Goal: Check status: Check status

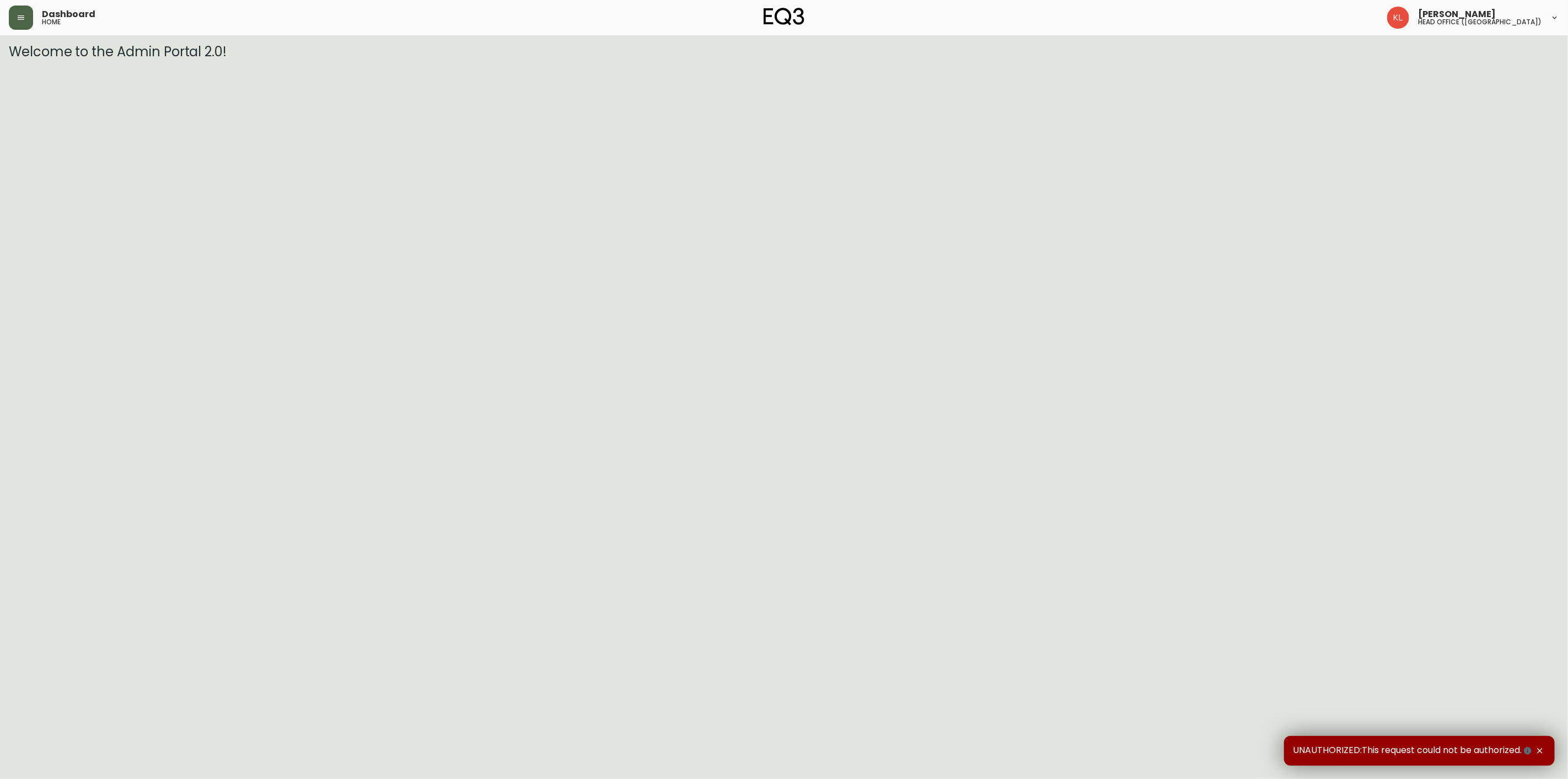
click at [23, 15] on icon "button" at bounding box center [21, 18] width 9 height 9
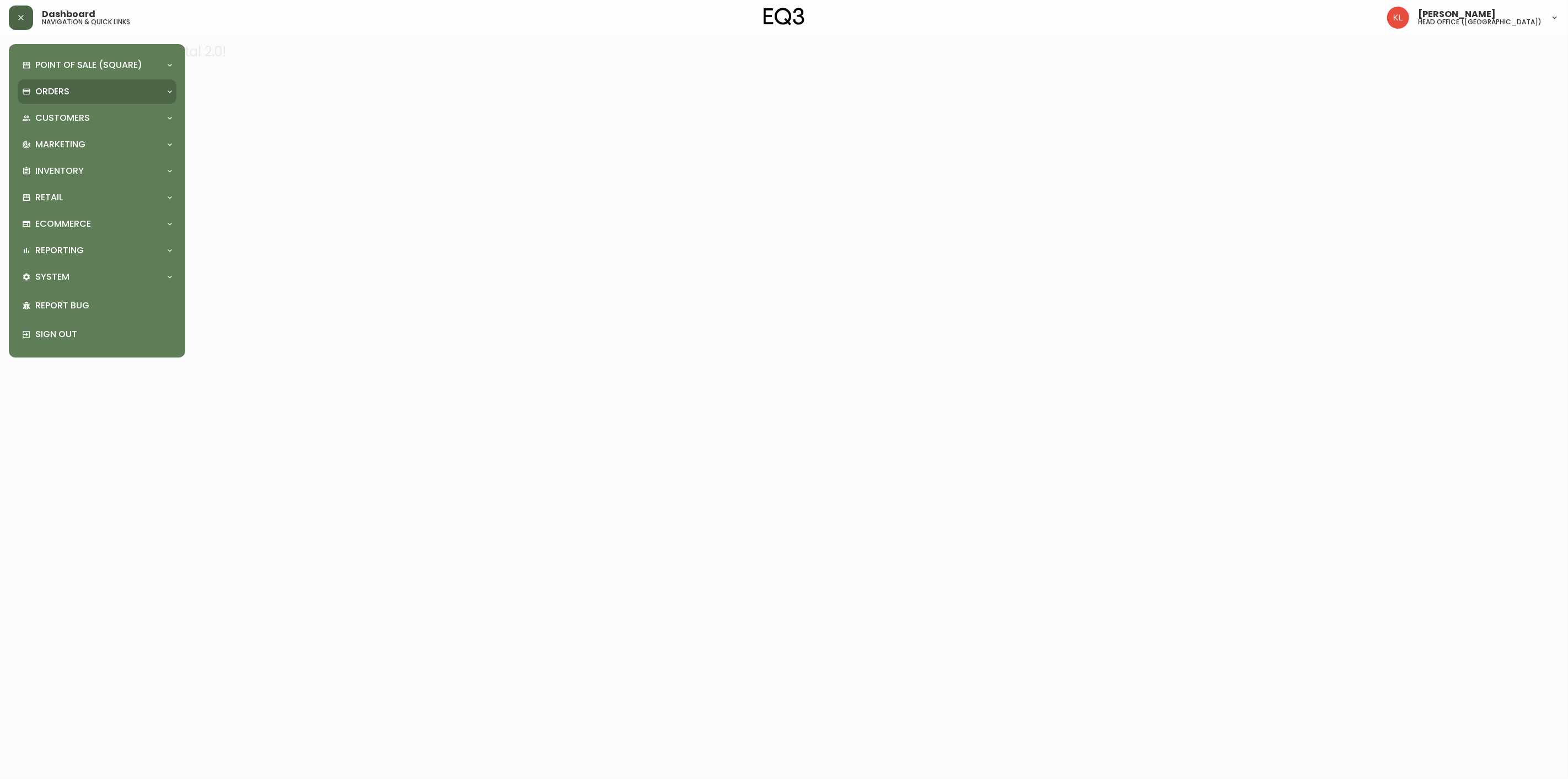
click at [73, 94] on div "Orders" at bounding box center [91, 91] width 139 height 13
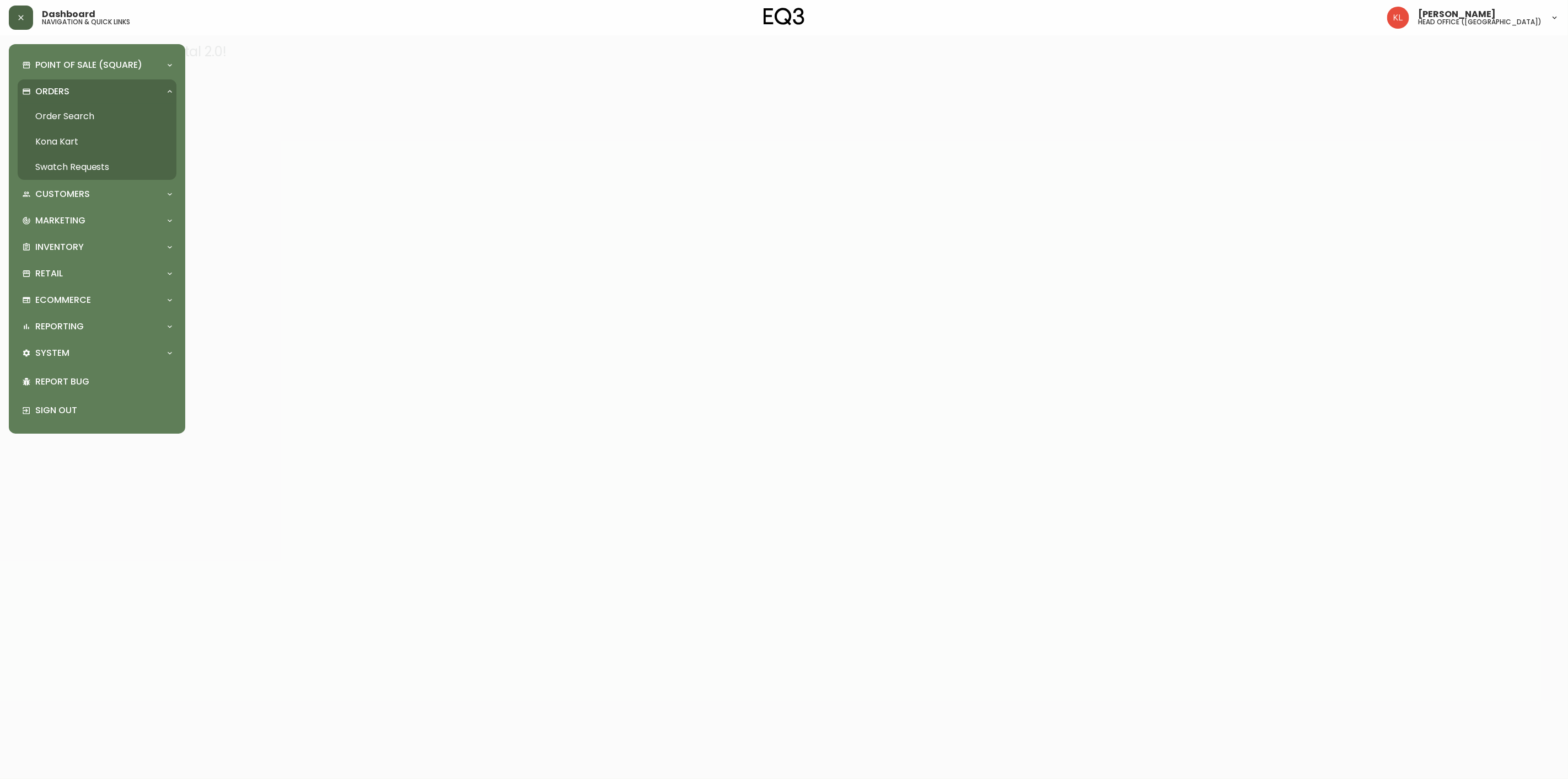
click at [65, 114] on link "Order Search" at bounding box center [97, 116] width 159 height 25
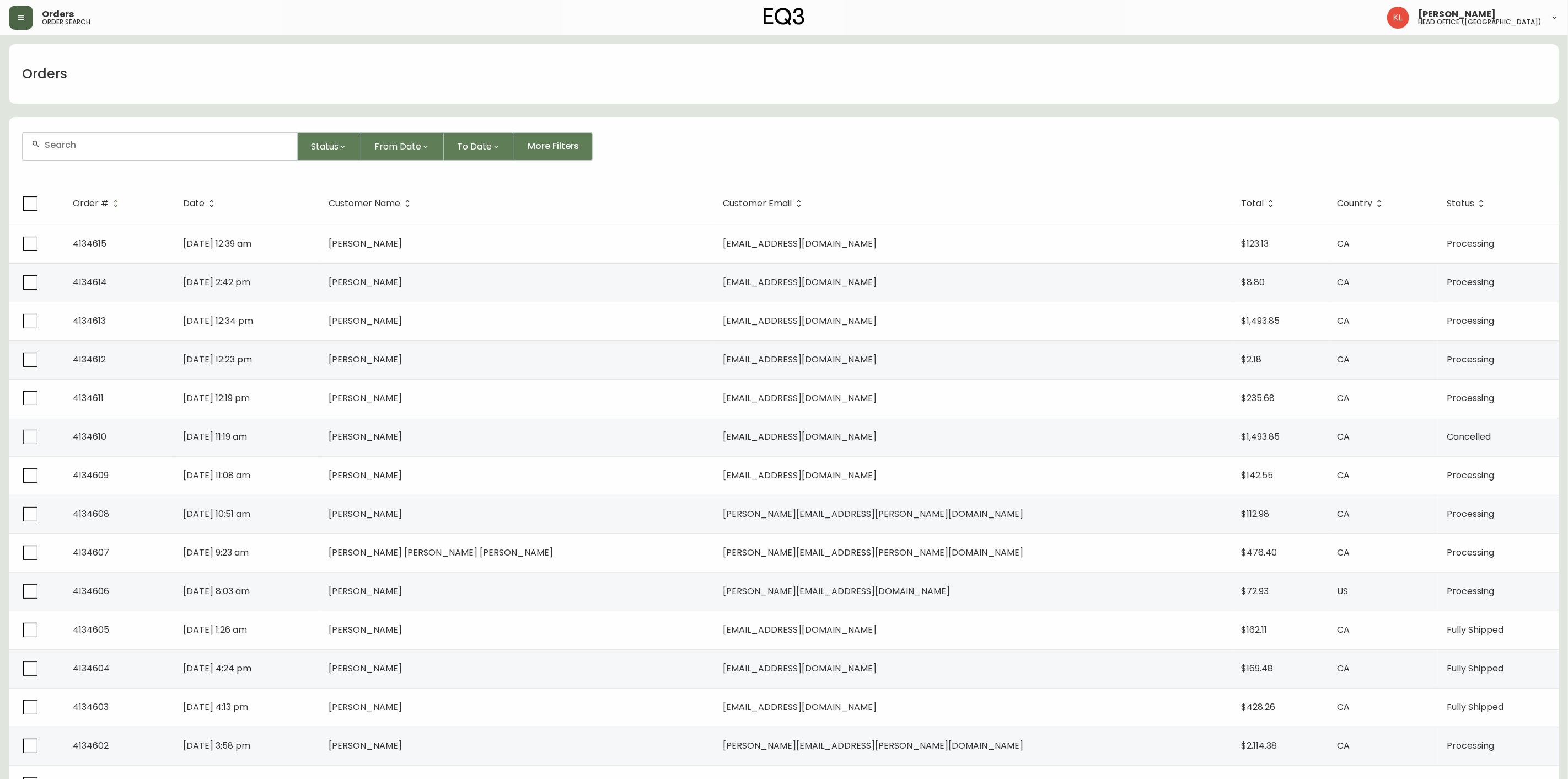
click at [85, 144] on input "text" at bounding box center [166, 145] width 243 height 11
paste input "4133934"
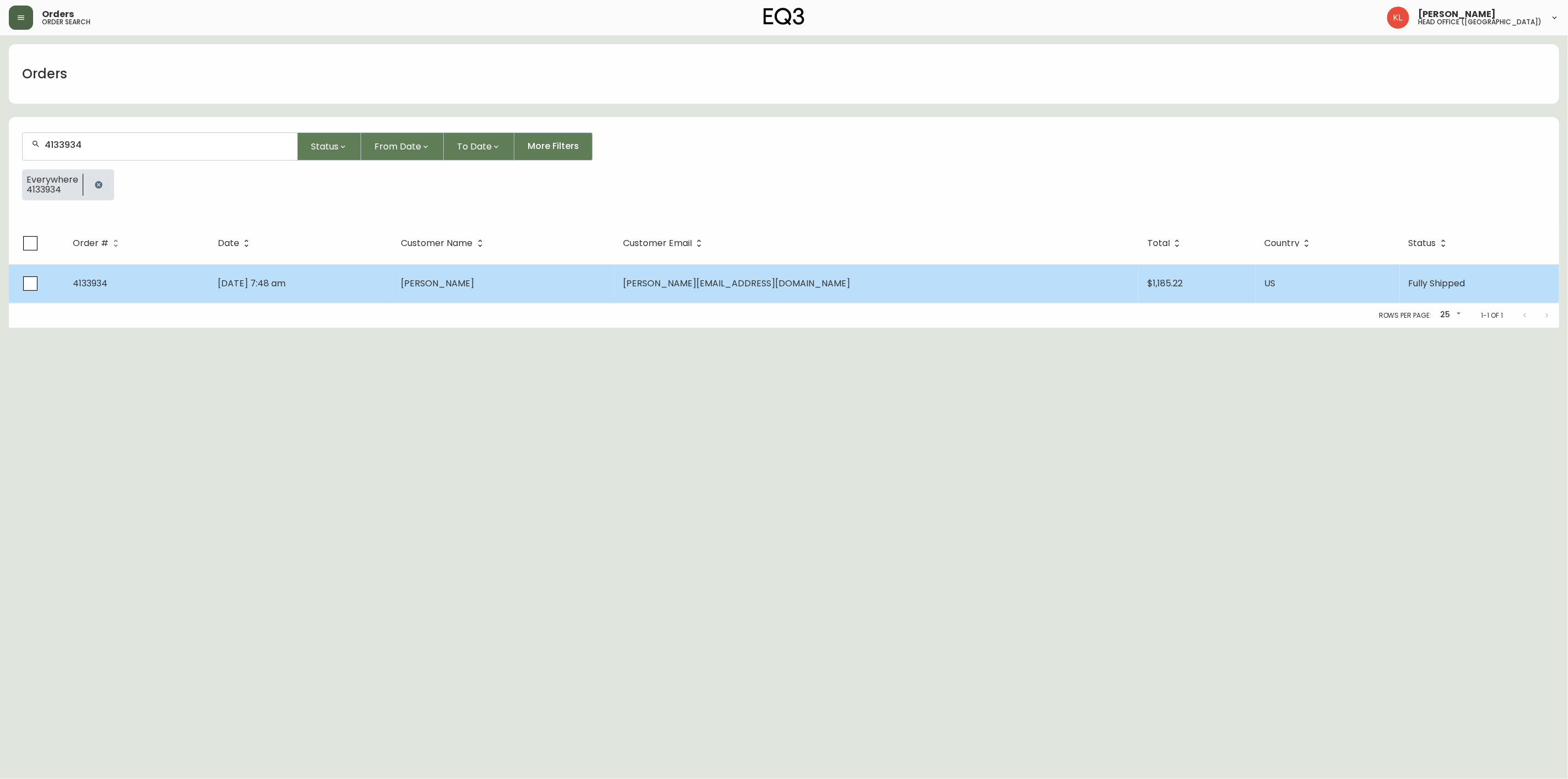
type input "4133934"
click at [392, 285] on td "[DATE] 7:48 am" at bounding box center [300, 284] width 183 height 38
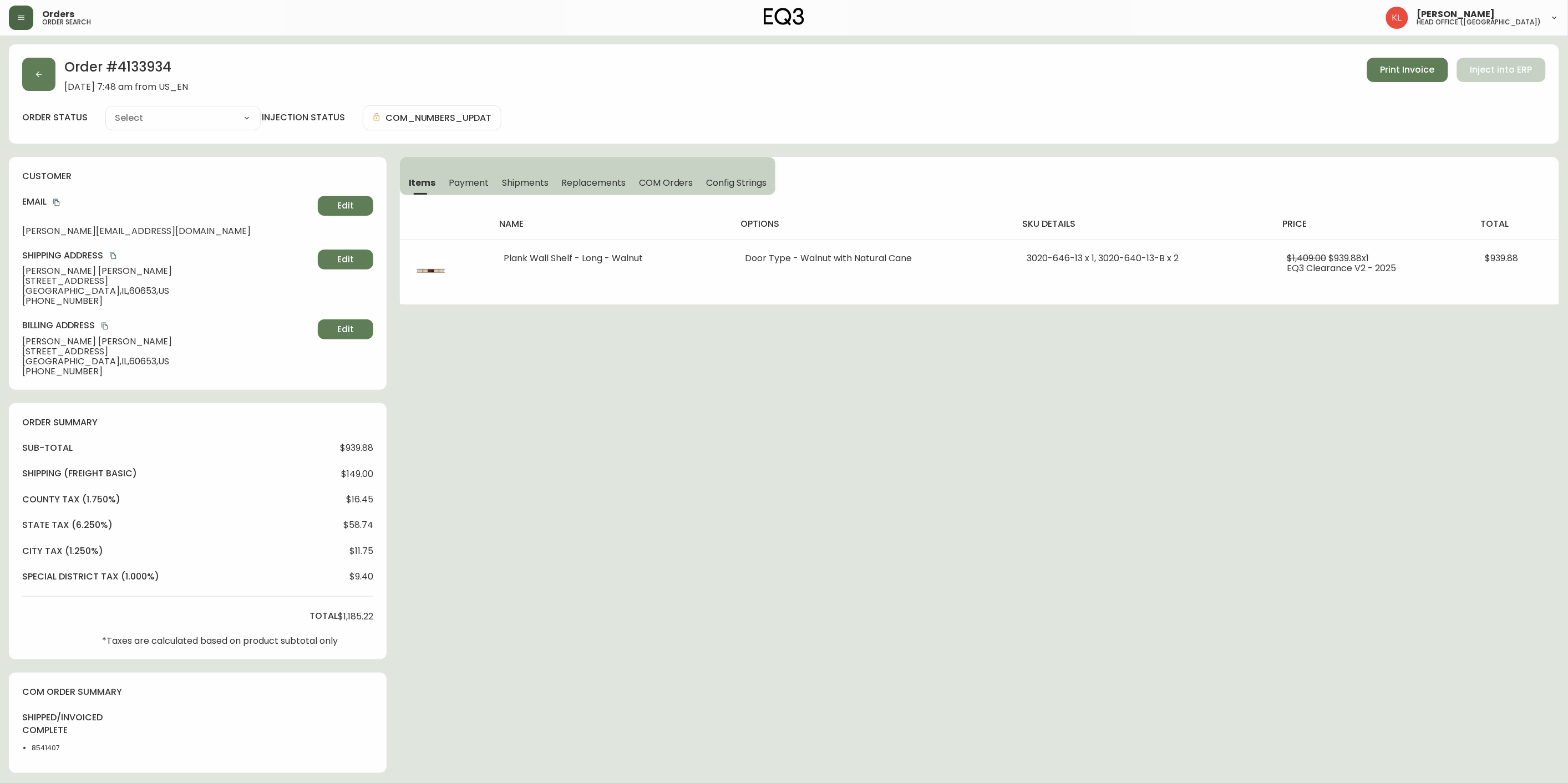
type input "Fully Shipped"
select select "FULLY_SHIPPED"
click at [50, 75] on button "button" at bounding box center [39, 75] width 34 height 34
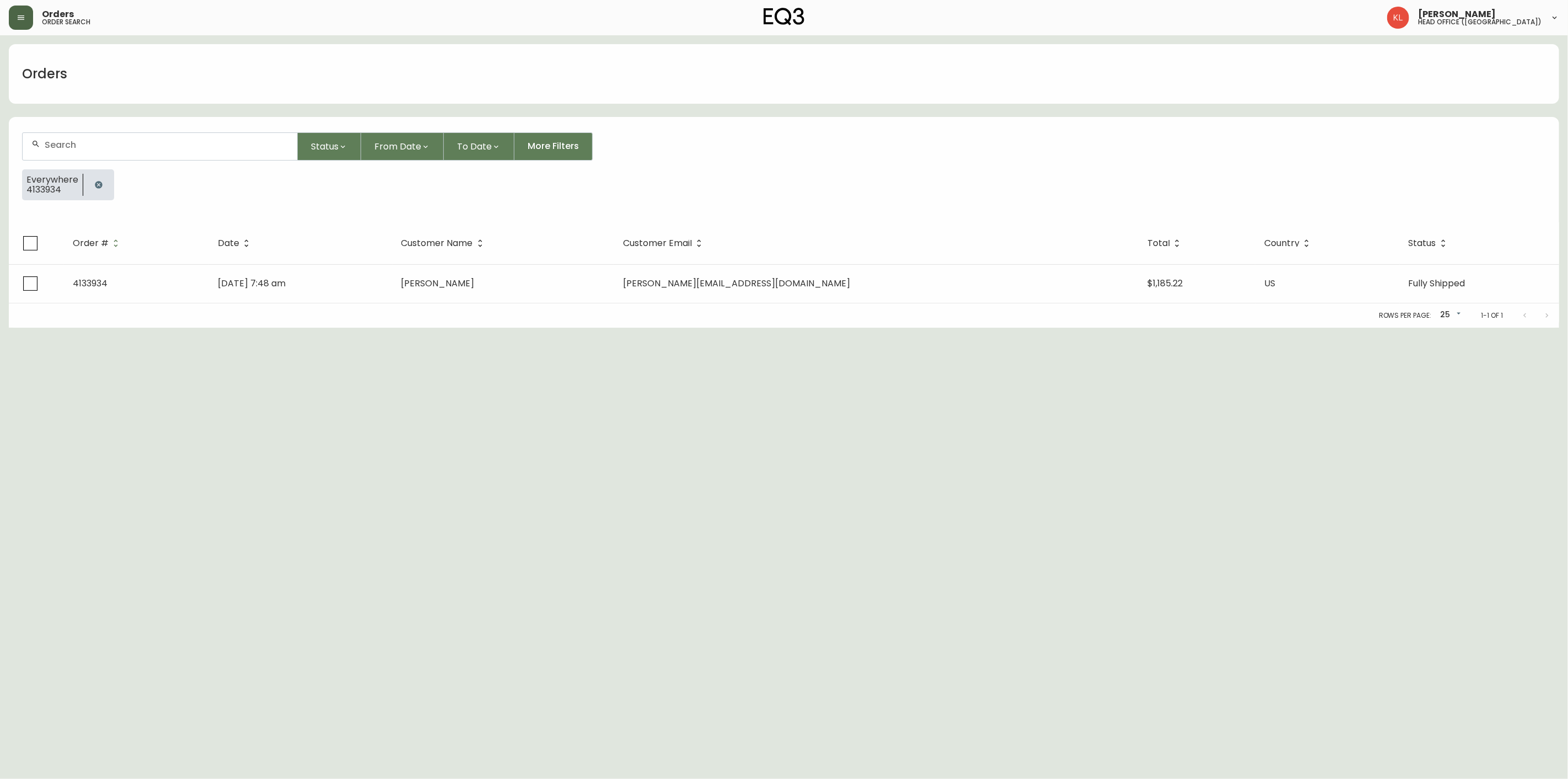
click at [96, 184] on icon "button" at bounding box center [99, 185] width 9 height 9
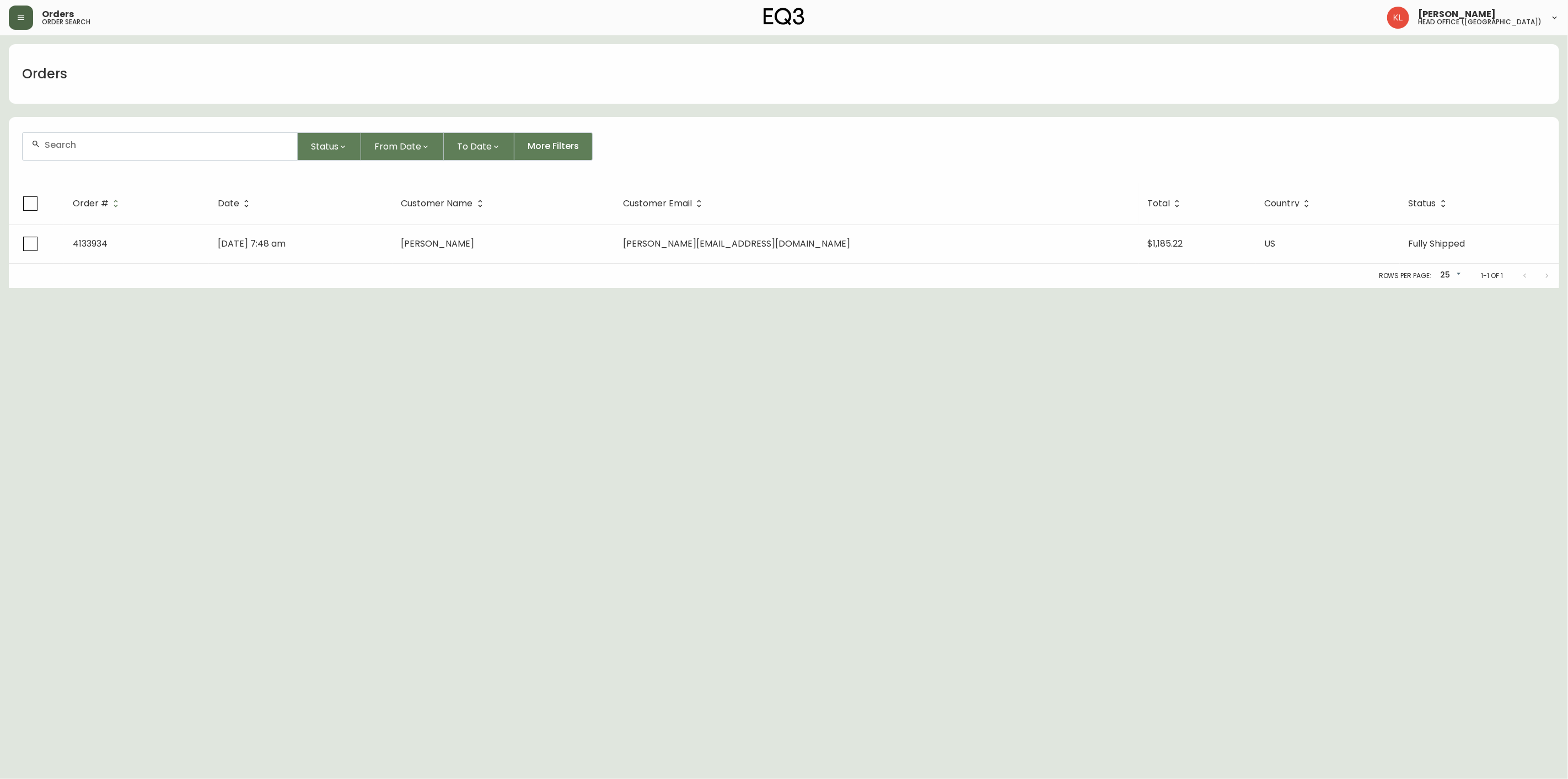
click at [117, 136] on div at bounding box center [160, 146] width 274 height 27
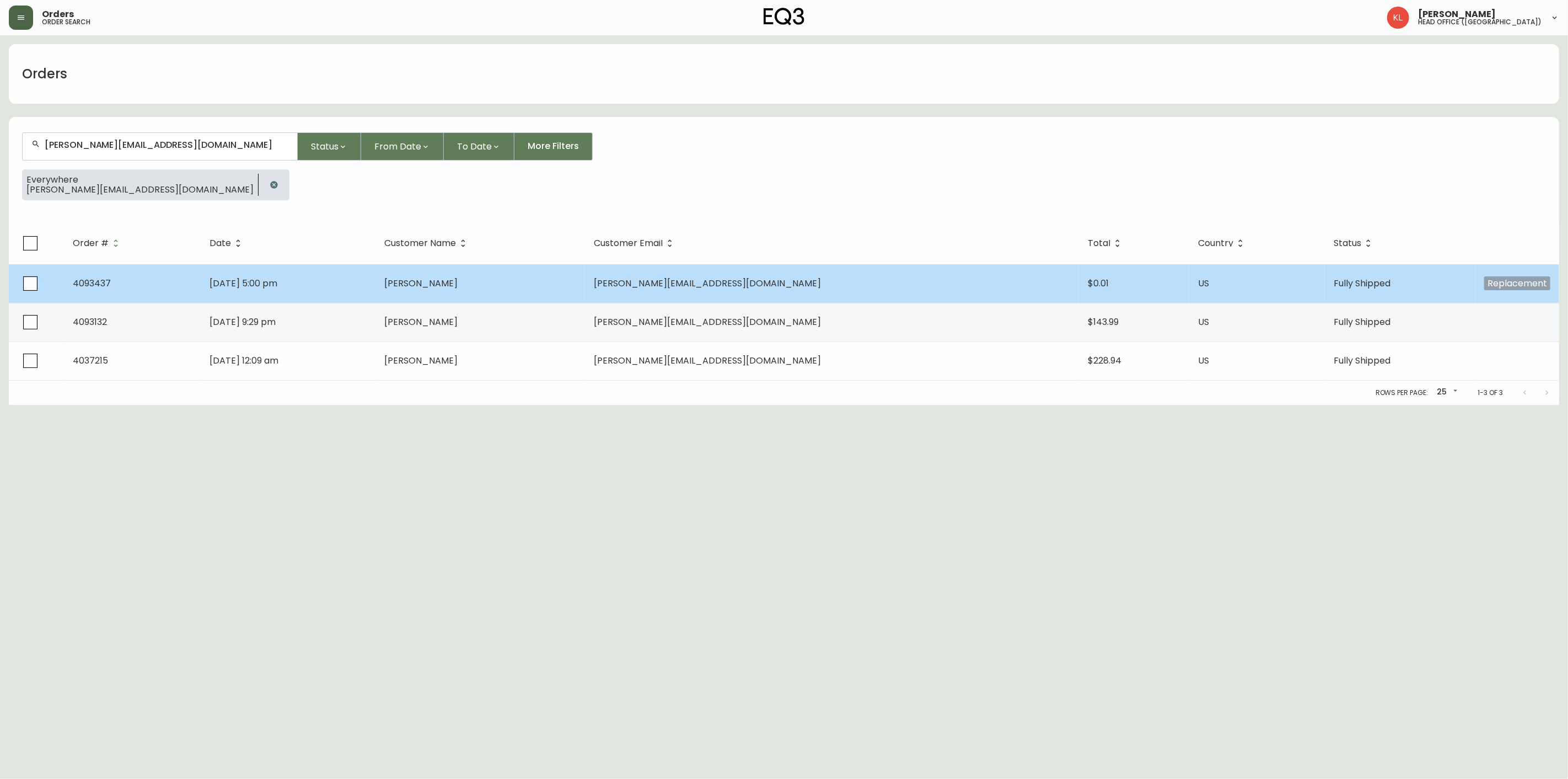
type input "[PERSON_NAME][EMAIL_ADDRESS][DOMAIN_NAME]"
click at [338, 284] on td "[DATE] 5:00 pm" at bounding box center [288, 284] width 175 height 38
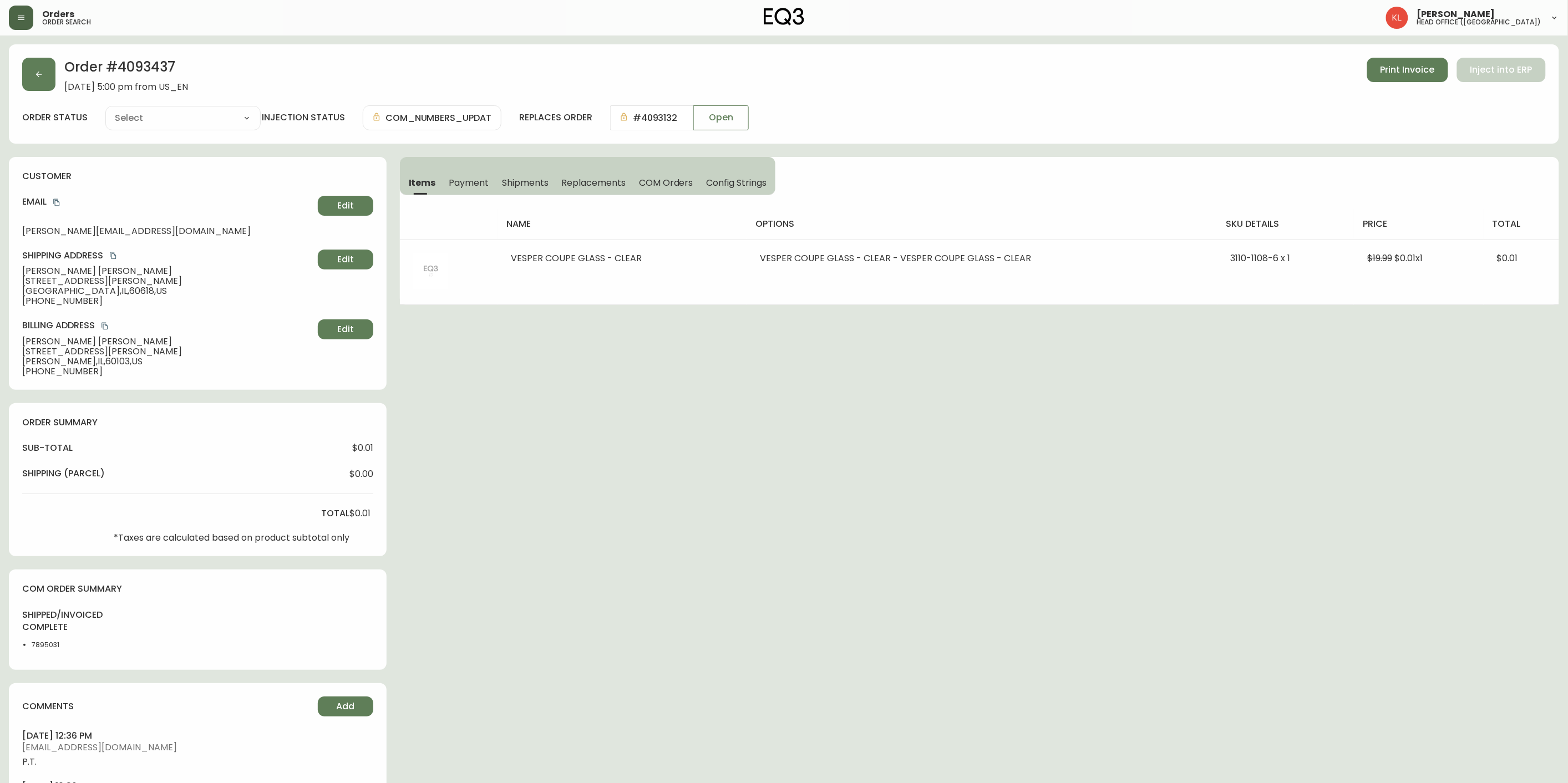
type input "Fully Shipped"
select select "FULLY_SHIPPED"
click at [50, 79] on button "button" at bounding box center [39, 75] width 34 height 34
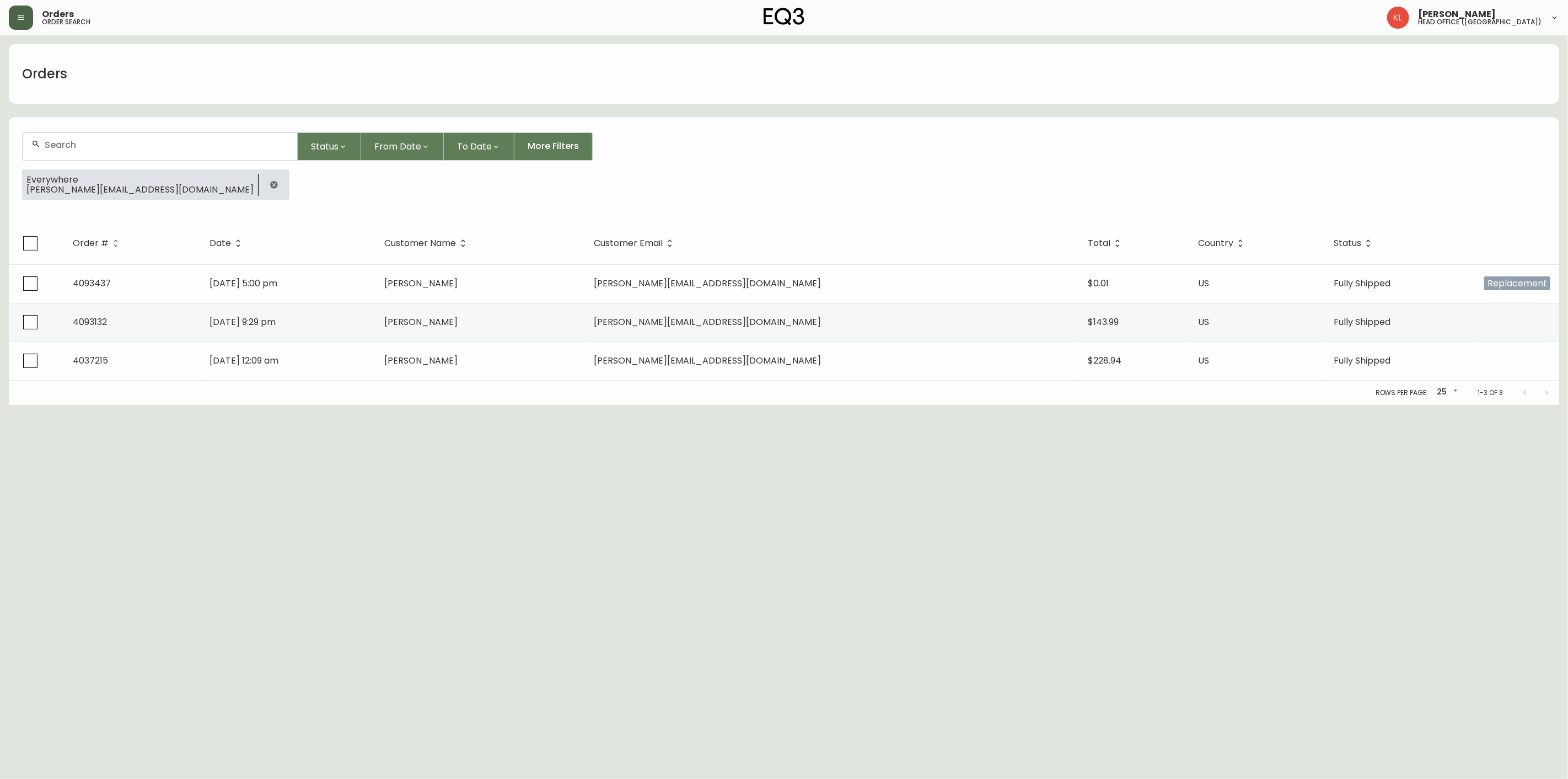
click at [269, 181] on icon "button" at bounding box center [273, 185] width 9 height 9
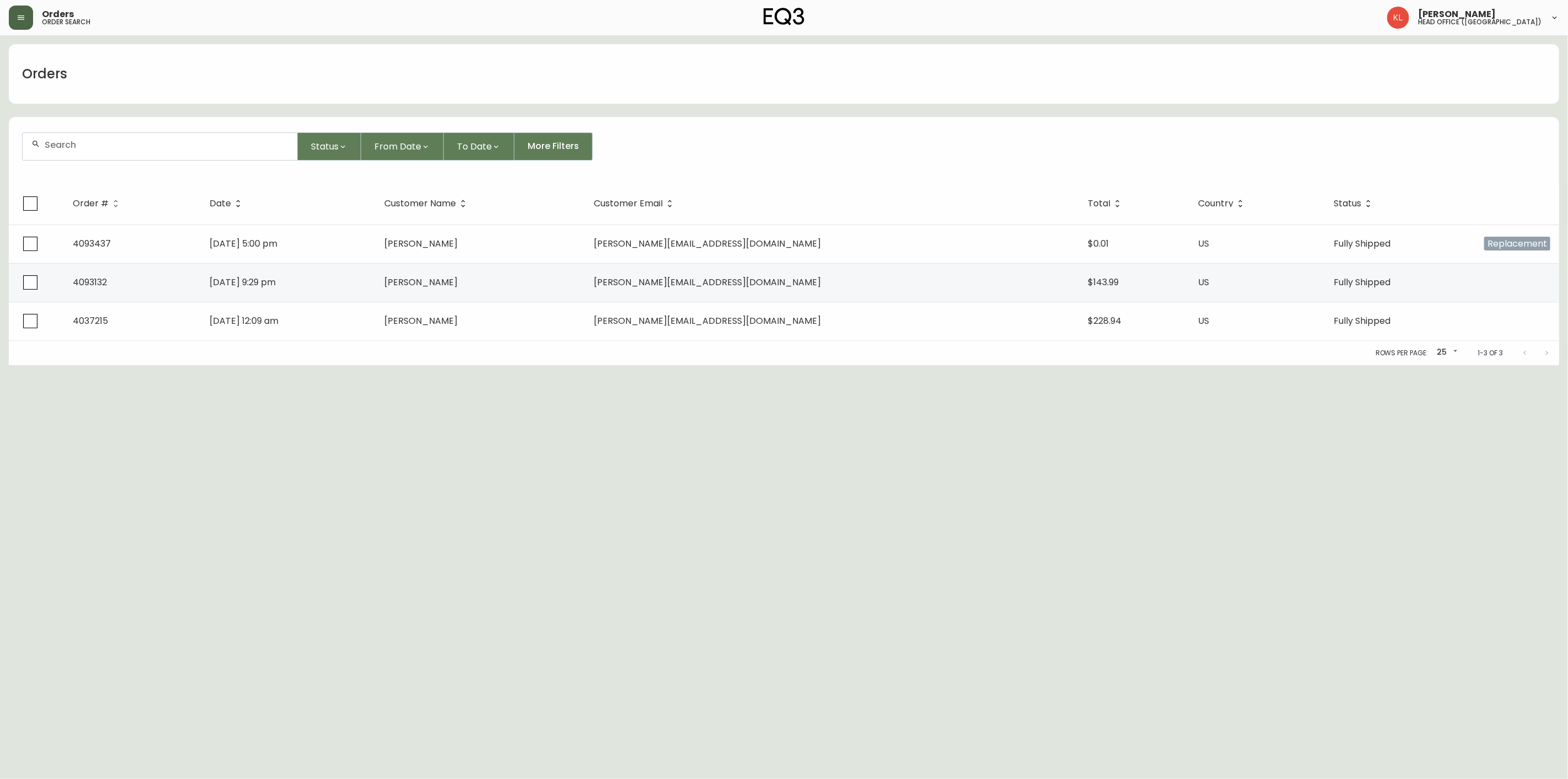
click at [156, 153] on div at bounding box center [160, 146] width 274 height 27
paste input "[EMAIL_ADDRESS][PERSON_NAME][DOMAIN_NAME]"
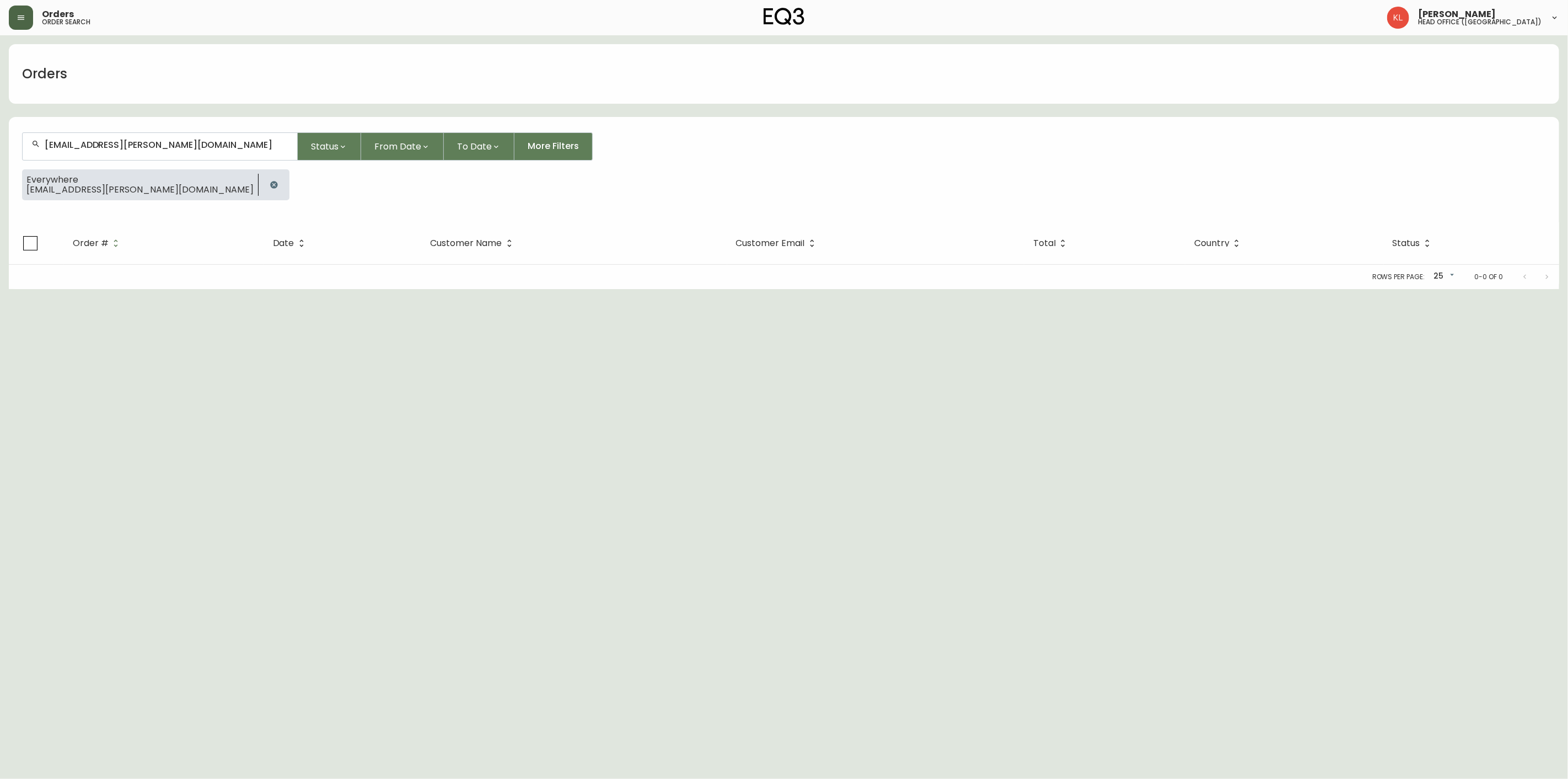
type input "[EMAIL_ADDRESS][PERSON_NAME][DOMAIN_NAME]"
drag, startPoint x: 196, startPoint y: 151, endPoint x: -120, endPoint y: 189, distance: 318.3
click at [0, 189] on html "Orders order search [PERSON_NAME] head office ([GEOGRAPHIC_DATA]) Orders [EMAIL…" at bounding box center [784, 144] width 1568 height 289
click at [263, 188] on button "button" at bounding box center [274, 185] width 22 height 22
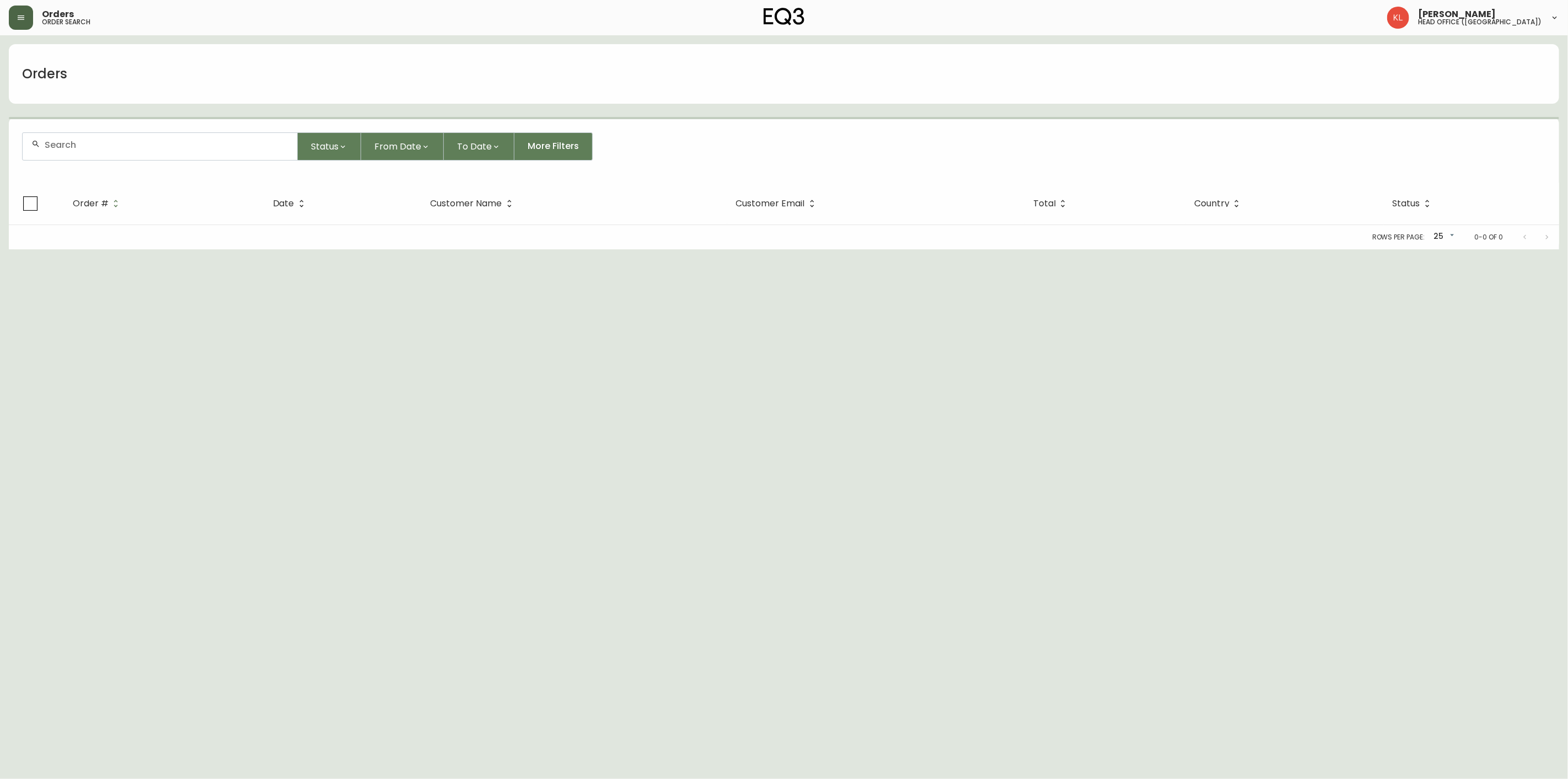
click at [100, 147] on input "text" at bounding box center [166, 145] width 243 height 11
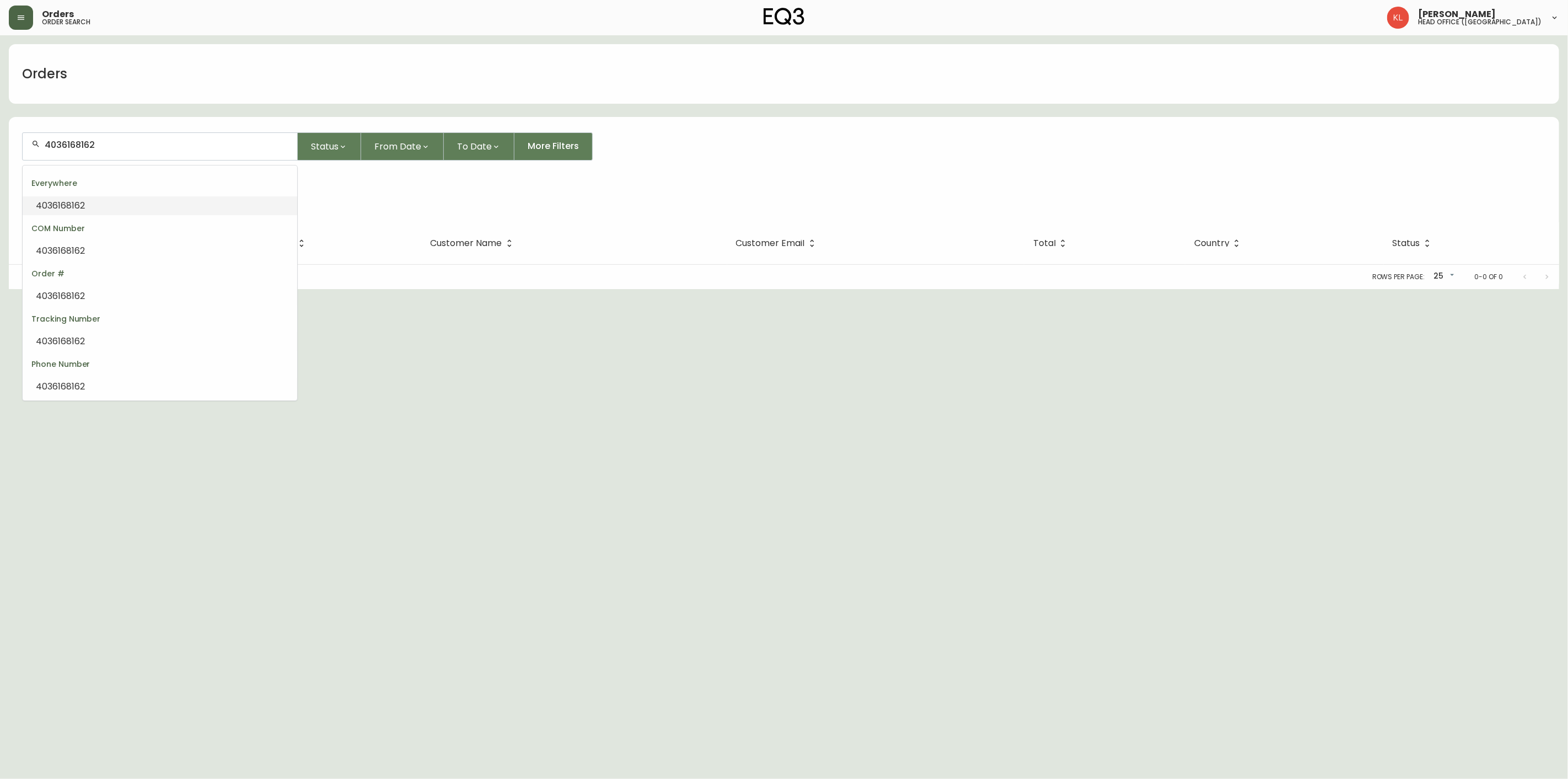
drag, startPoint x: 122, startPoint y: 144, endPoint x: -136, endPoint y: 189, distance: 261.9
click at [0, 189] on html "Orders order search [PERSON_NAME] head office ([GEOGRAPHIC_DATA]) Orders 403616…" at bounding box center [784, 144] width 1568 height 289
paste input "[EMAIL_ADDRESS][PERSON_NAME][DOMAIN_NAME]"
type input "[EMAIL_ADDRESS][PERSON_NAME][DOMAIN_NAME]"
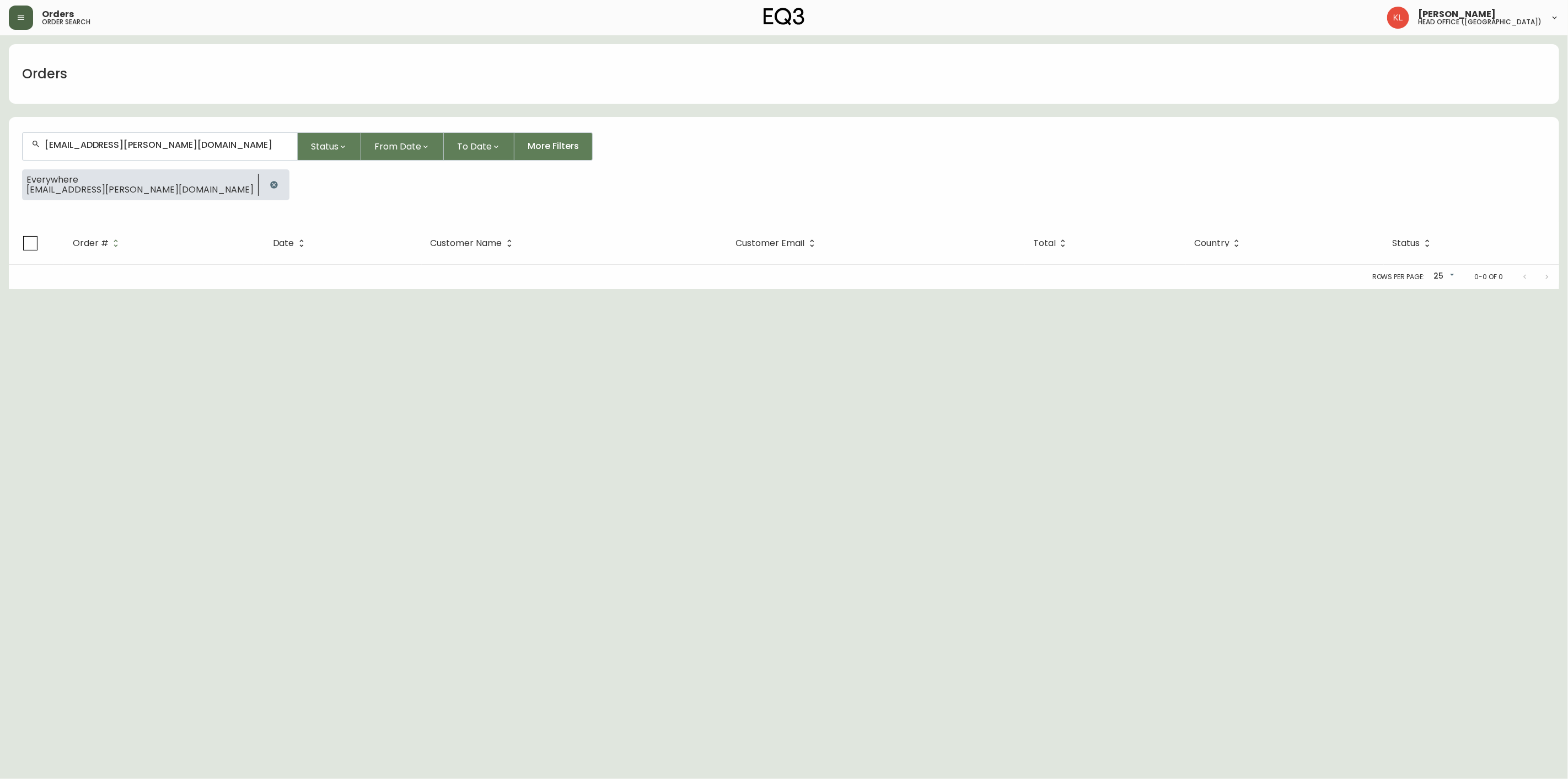
type input "[EMAIL_ADDRESS][PERSON_NAME][DOMAIN_NAME]"
